Goal: Transaction & Acquisition: Purchase product/service

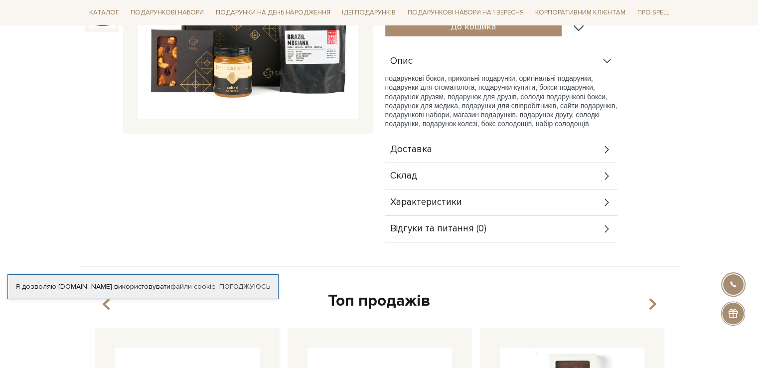
scroll to position [249, 0]
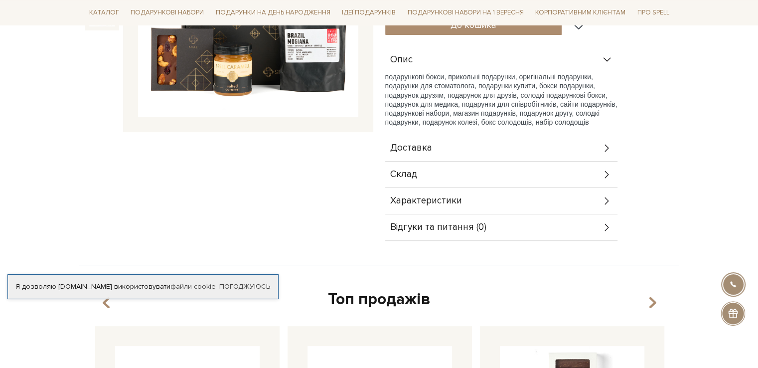
click at [455, 178] on div "Склад" at bounding box center [501, 174] width 232 height 26
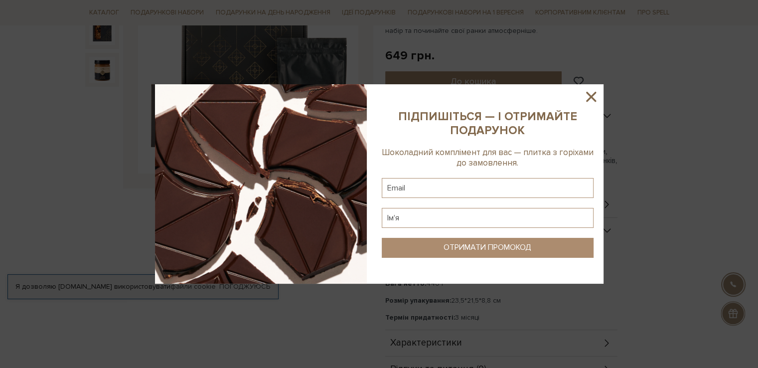
scroll to position [149, 0]
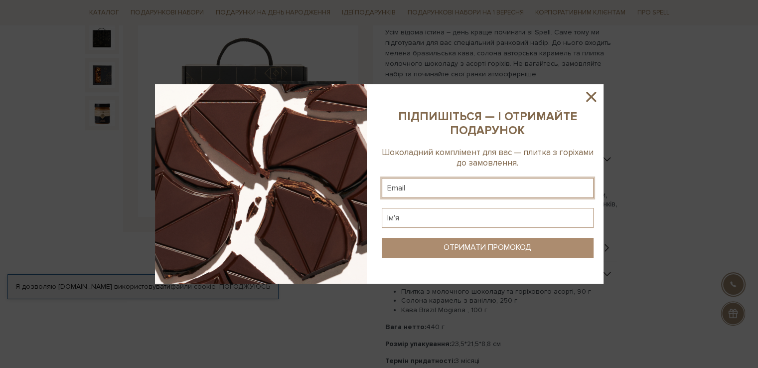
click at [509, 181] on input "text" at bounding box center [488, 188] width 212 height 20
type input "[EMAIL_ADDRESS][DOMAIN_NAME]"
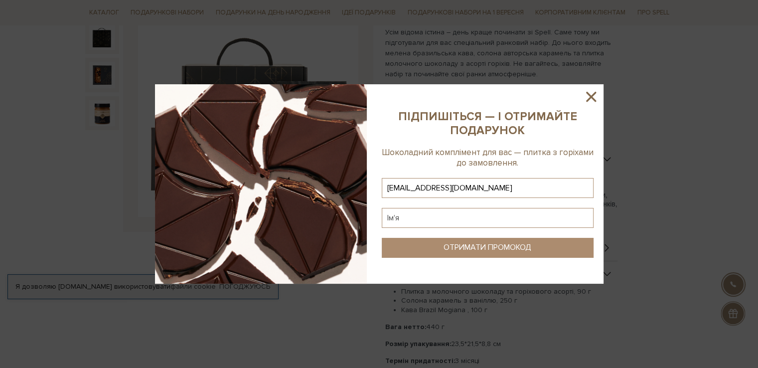
type input "[EMAIL_ADDRESS][DOMAIN_NAME]"
click at [447, 219] on input "text" at bounding box center [488, 218] width 212 height 20
type input "Юліія"
click at [485, 244] on div "ОТРИМАТИ ПРОМОКОД" at bounding box center [487, 247] width 88 height 9
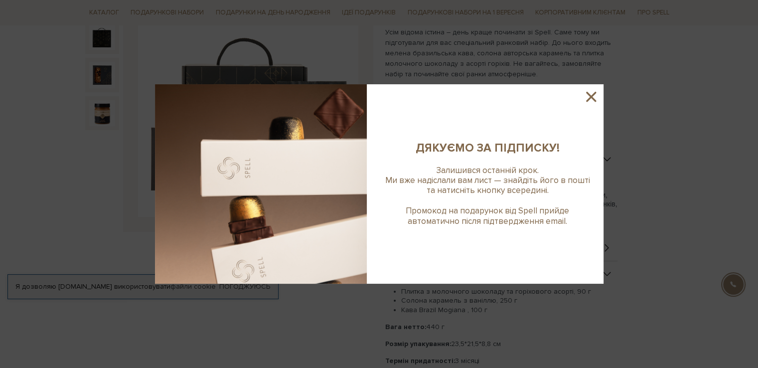
click at [590, 96] on icon at bounding box center [591, 97] width 10 height 10
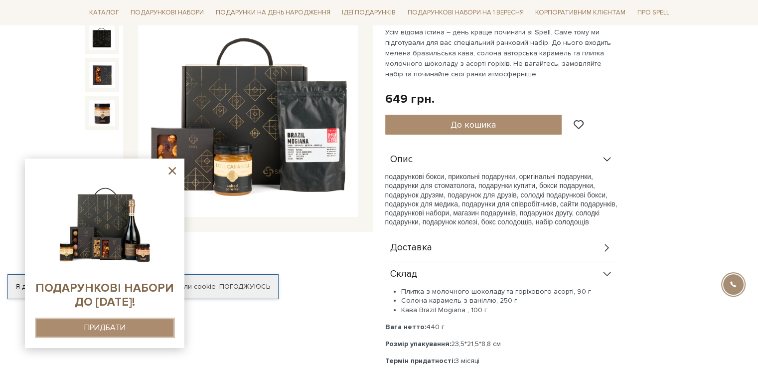
click at [105, 331] on div "ПРИДБАТИ" at bounding box center [104, 327] width 41 height 9
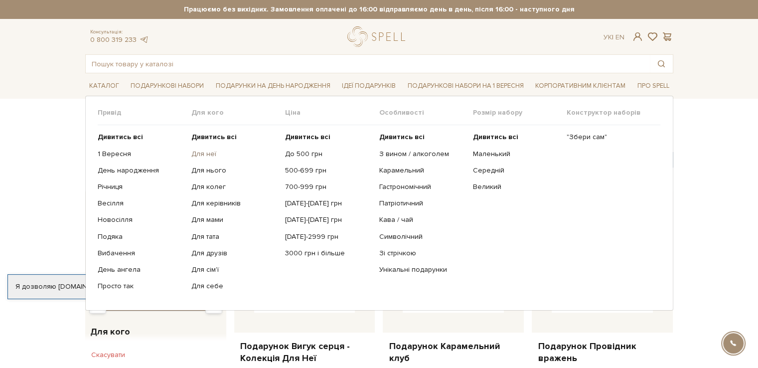
click at [210, 152] on link "Для неї" at bounding box center [234, 153] width 86 height 9
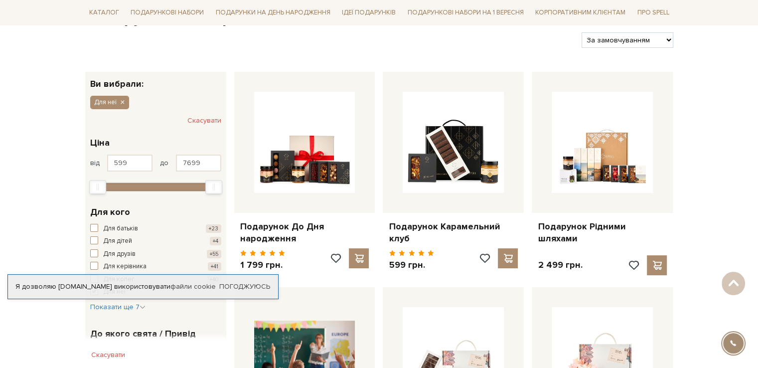
scroll to position [100, 0]
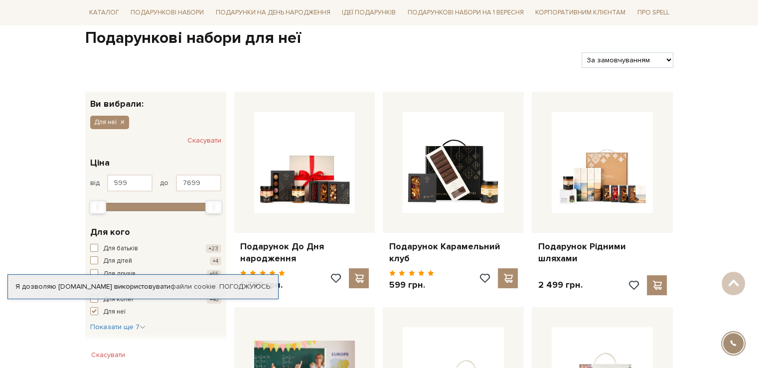
click at [645, 53] on select "За замовчуванням За Ціною (зростання) За Ціною (зменшення) Новинки За популярні…" at bounding box center [626, 59] width 91 height 15
select select "https://spellchocolate.com/our-productions/podarunkovi-box/dlja-neji?sort=p.pri…"
click at [581, 52] on select "За замовчуванням За Ціною (зростання) За Ціною (зменшення) Новинки За популярні…" at bounding box center [626, 59] width 91 height 15
